Goal: Task Accomplishment & Management: Use online tool/utility

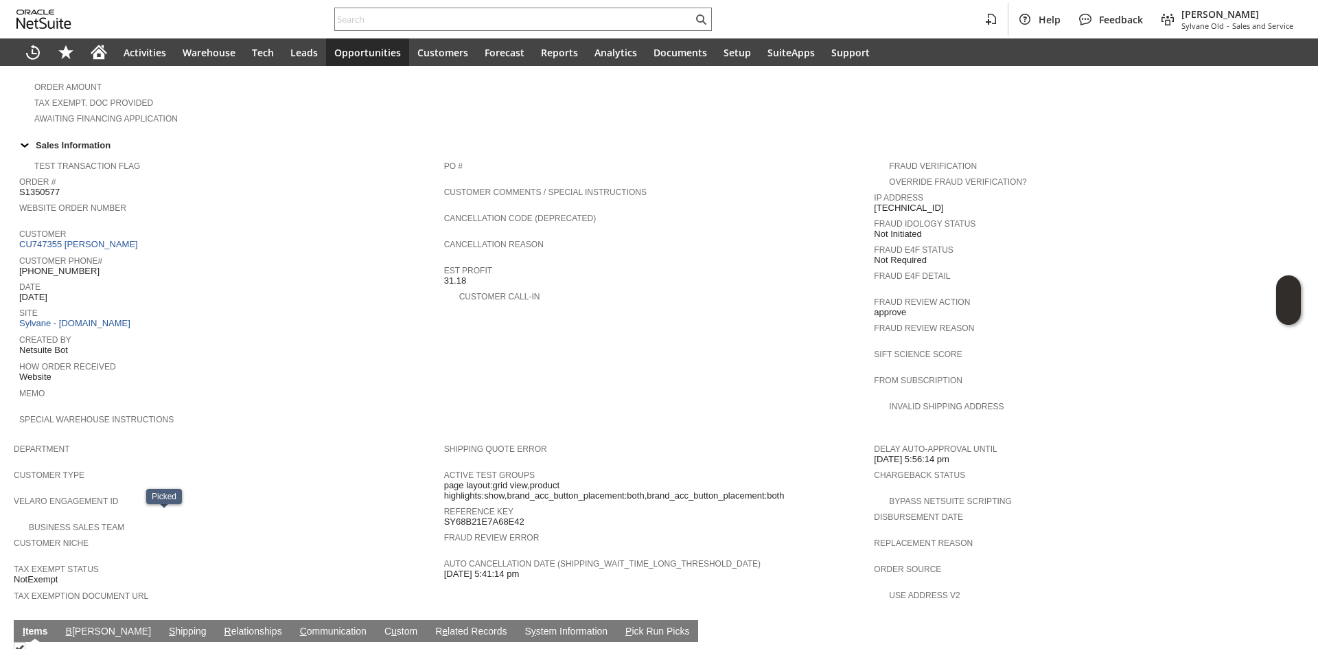
scroll to position [289, 0]
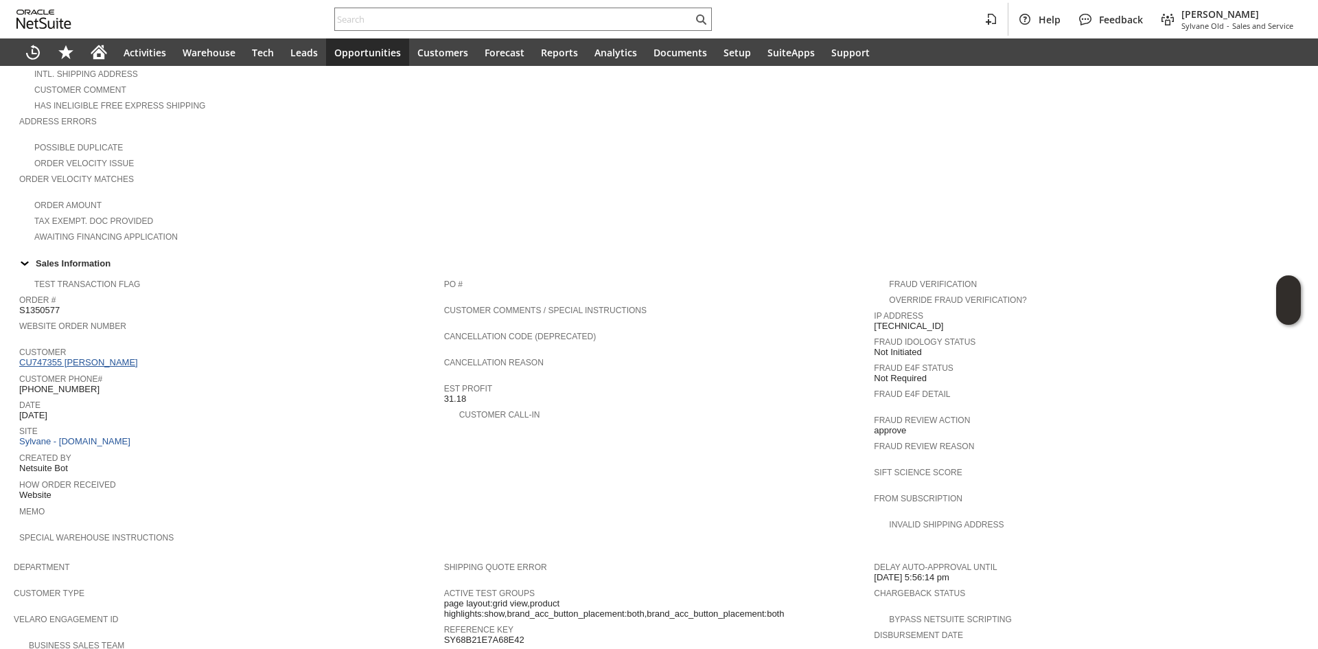
click at [135, 357] on link "CU747355 [PERSON_NAME]" at bounding box center [80, 362] width 122 height 10
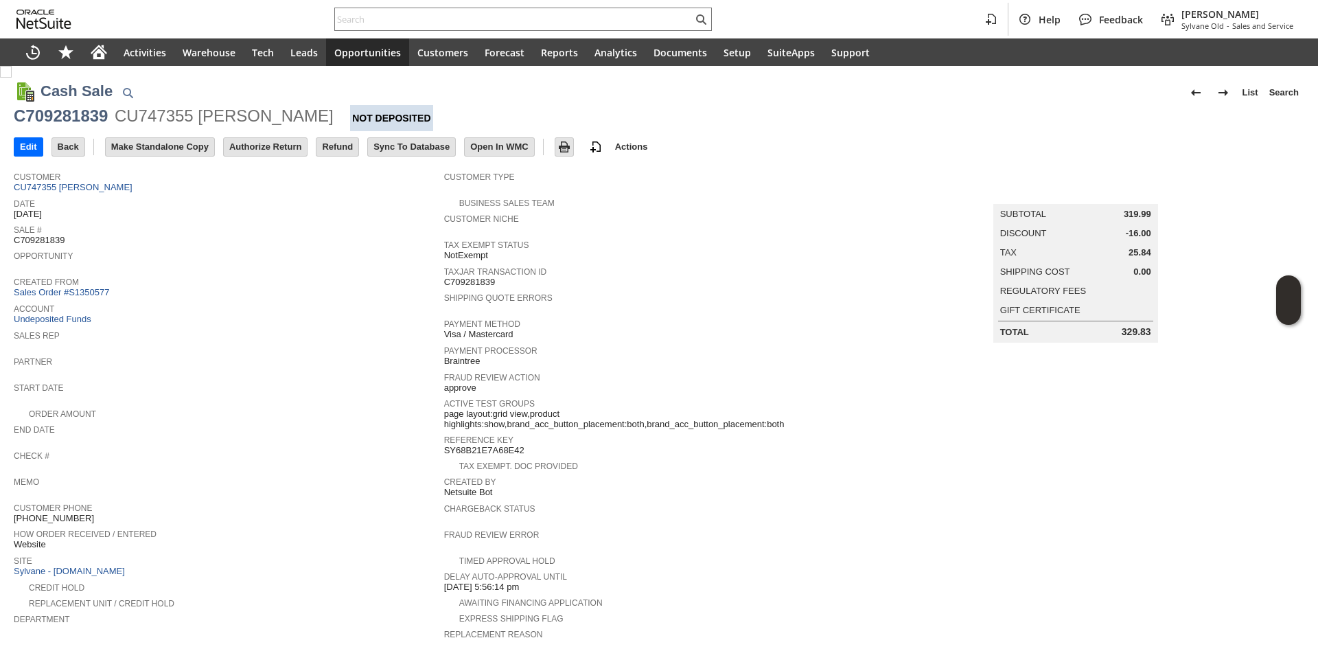
click at [326, 285] on div "Created From Sales Order #S1350577" at bounding box center [226, 285] width 424 height 25
click at [274, 148] on input "Authorize Return" at bounding box center [265, 147] width 83 height 18
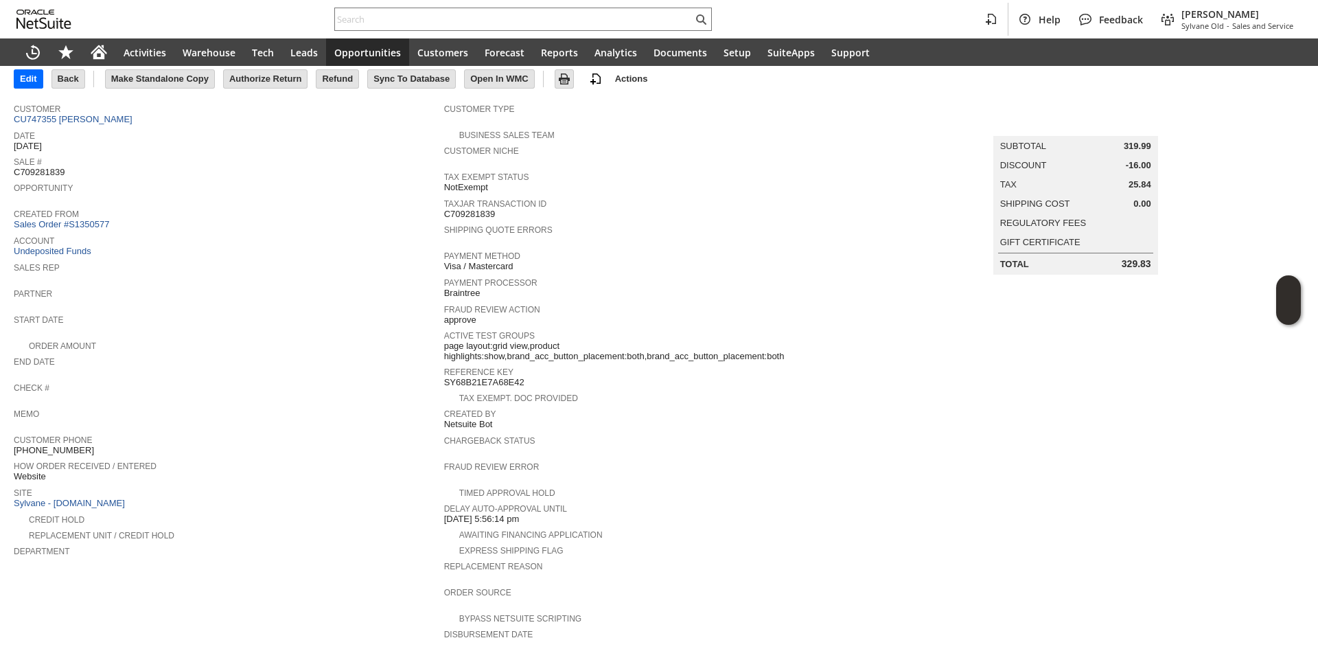
scroll to position [137, 0]
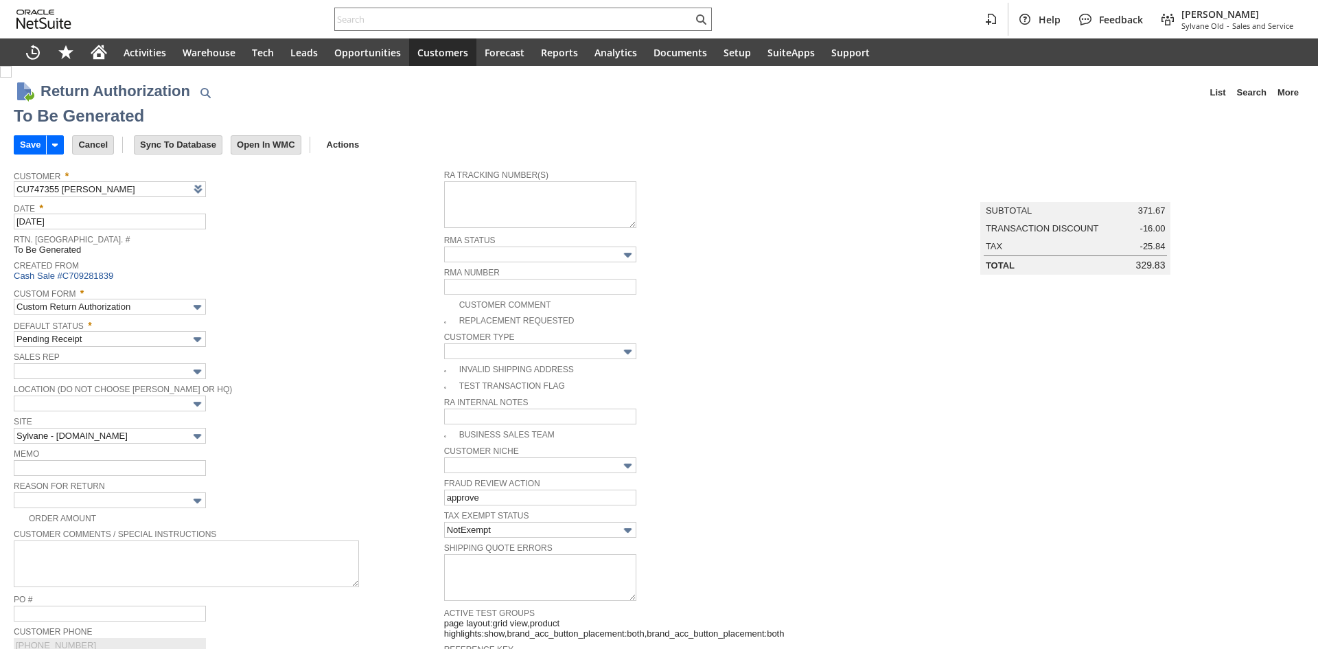
type input "Add"
type input "Copy Previous"
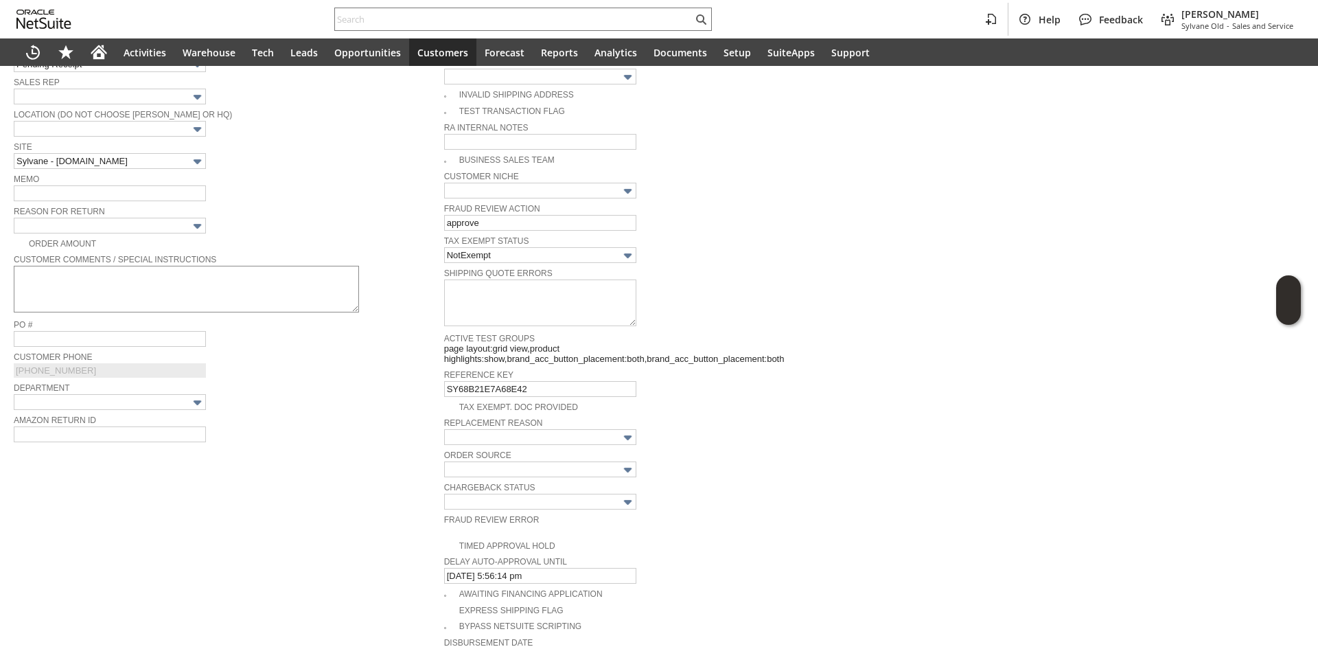
scroll to position [270, 0]
click at [185, 240] on div "Order Amount" at bounding box center [229, 247] width 430 height 14
click at [183, 229] on input "text" at bounding box center [110, 230] width 192 height 16
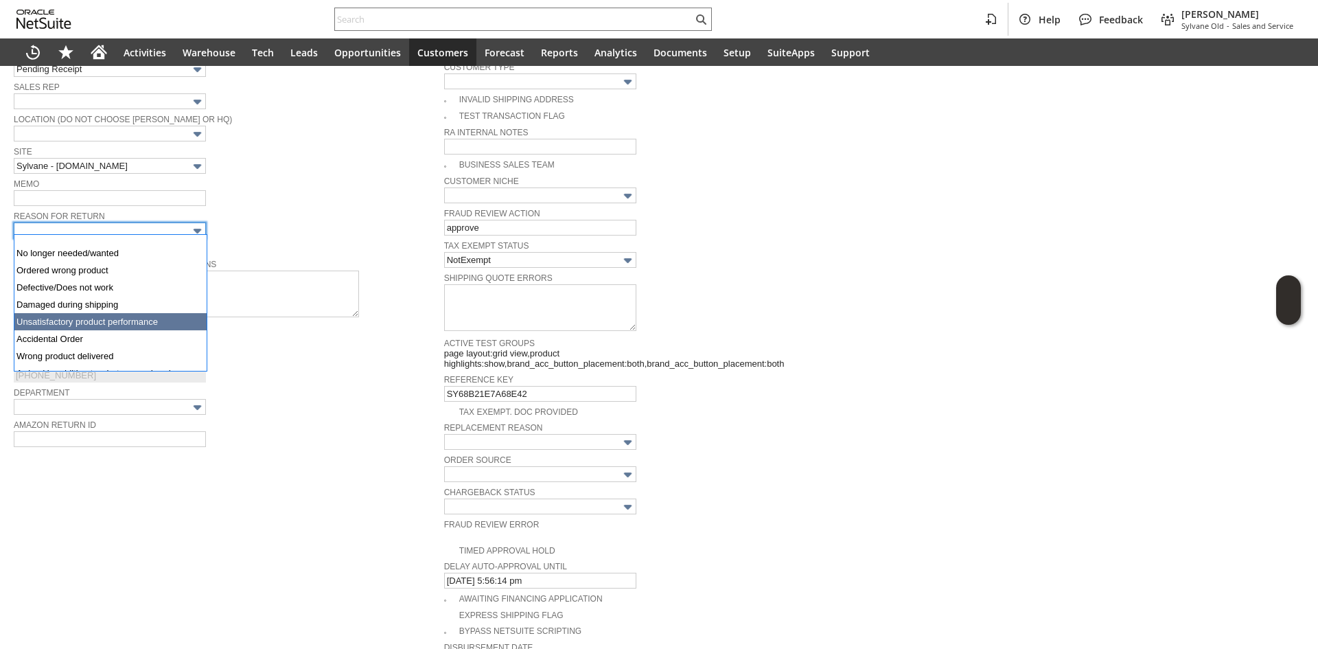
scroll to position [0, 0]
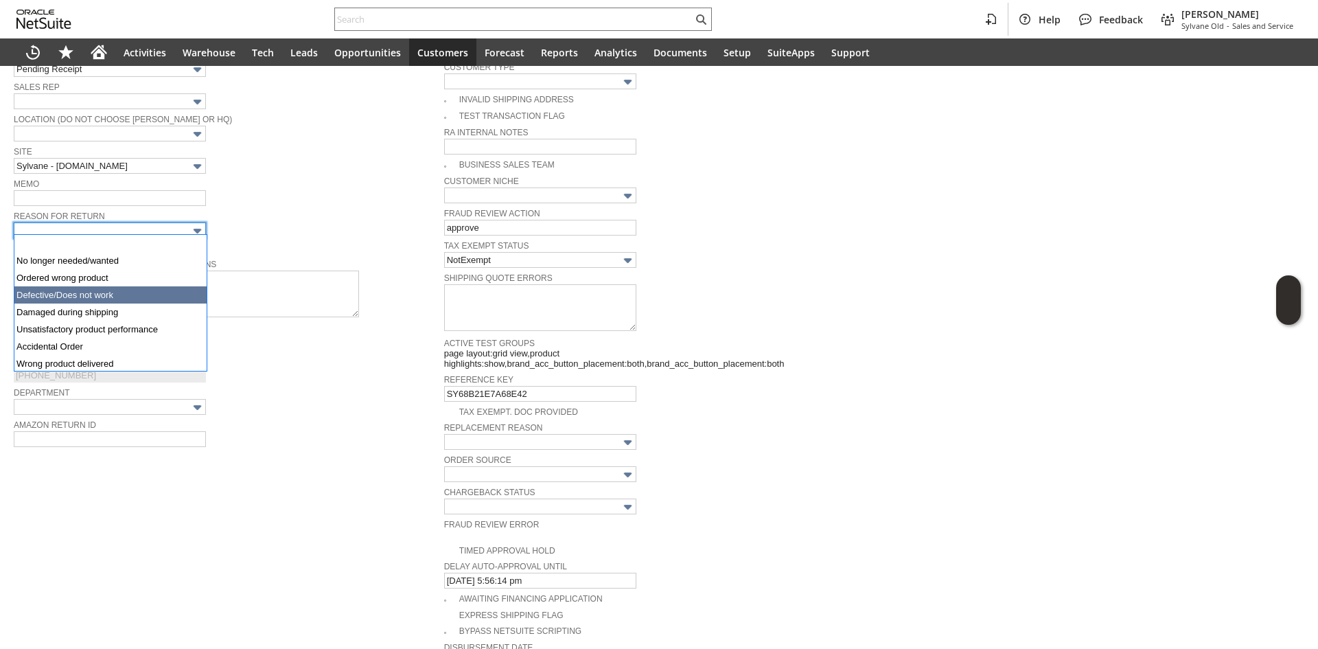
drag, startPoint x: 110, startPoint y: 313, endPoint x: 112, endPoint y: 294, distance: 18.6
type input "Defective/Does not work"
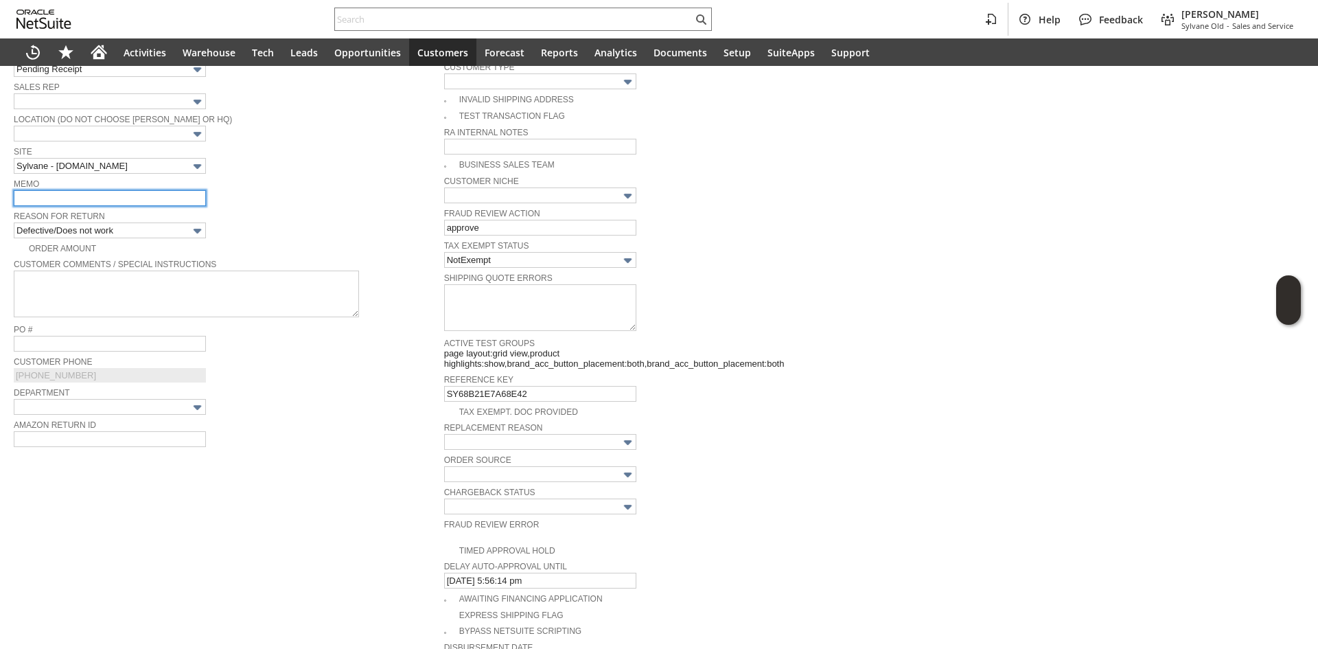
click at [119, 203] on input "text" at bounding box center [110, 198] width 192 height 16
type input "unit produces"
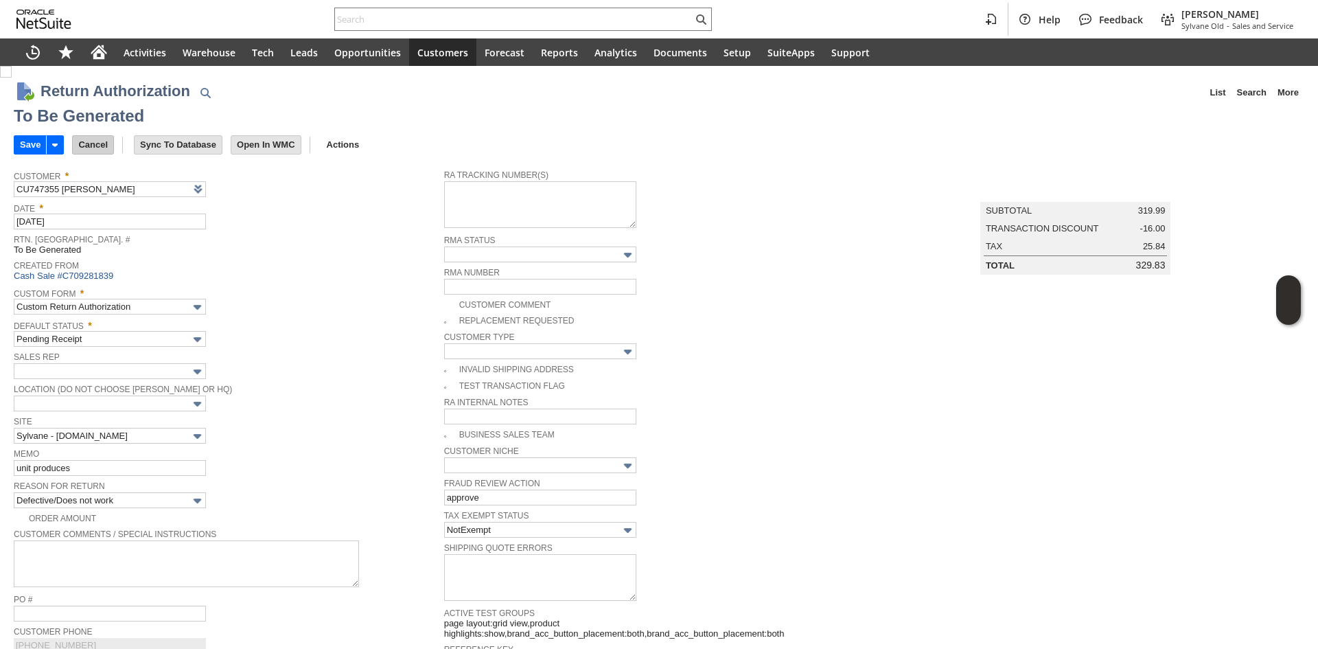
click at [81, 146] on input "Cancel" at bounding box center [93, 145] width 41 height 18
